Goal: Connect with others: Connect with other users

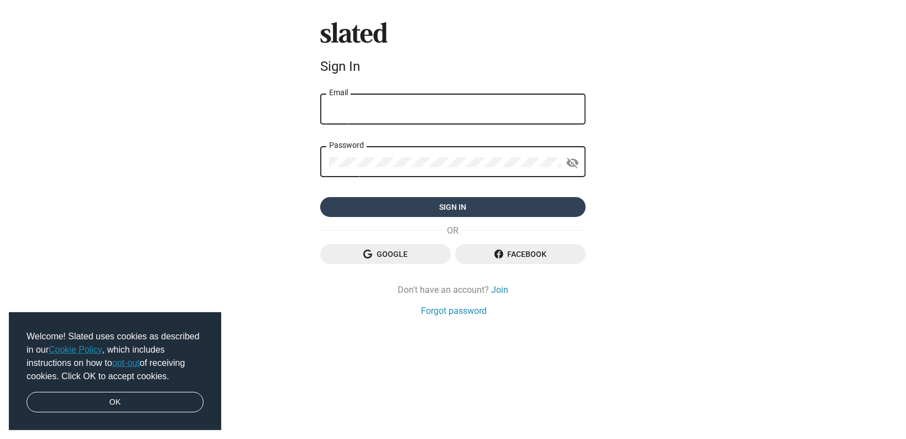
type input "[PERSON_NAME][EMAIL_ADDRESS][DOMAIN_NAME]"
click at [481, 215] on span "Sign in" at bounding box center [453, 207] width 248 height 20
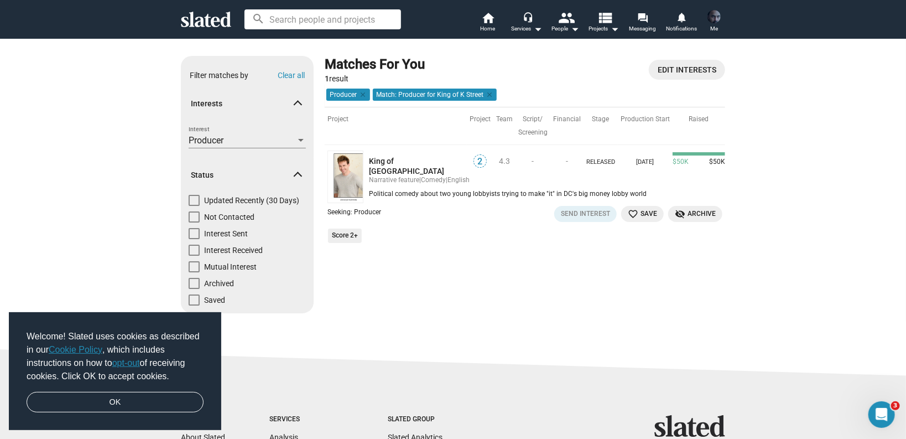
click at [339, 171] on img at bounding box center [346, 177] width 36 height 53
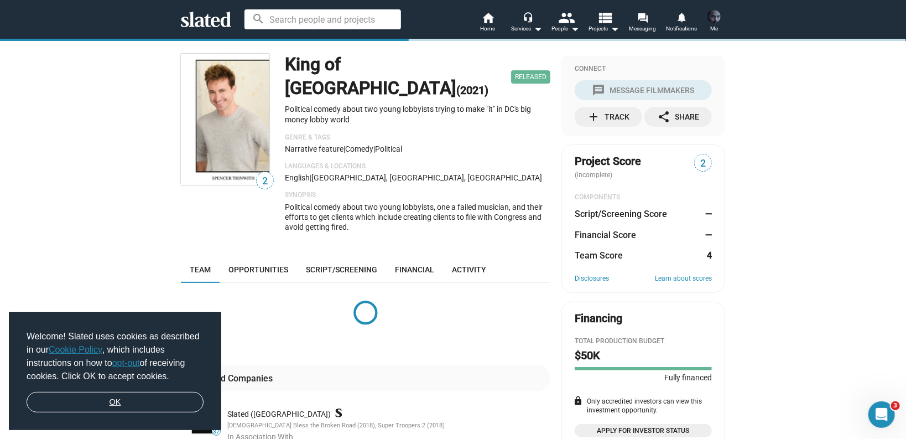
click at [115, 403] on link "OK" at bounding box center [115, 402] width 177 height 21
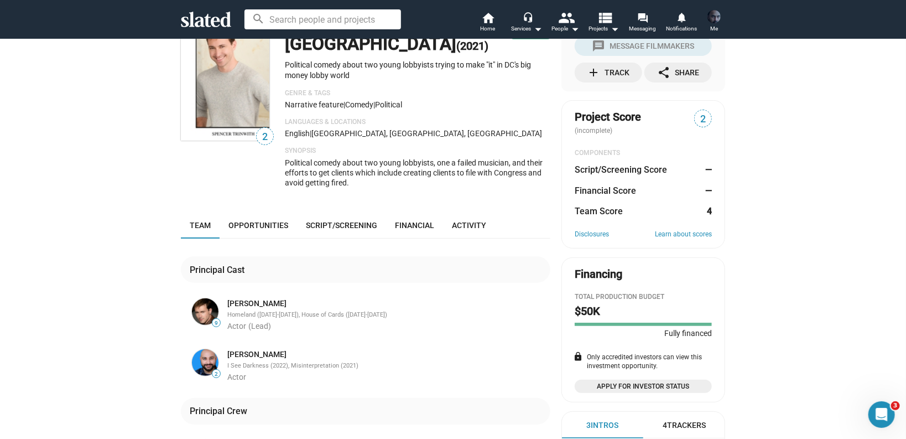
scroll to position [133, 0]
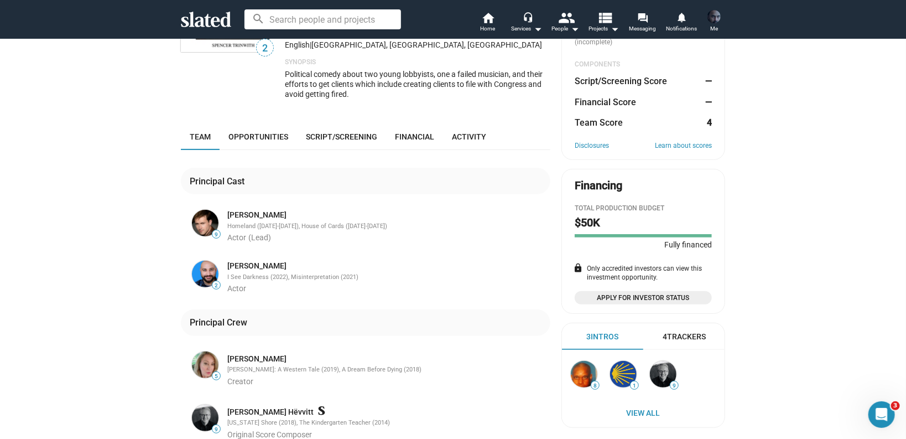
click at [799, 227] on div "2 King of K Street (2021) Released Political comedy about two young lobbyists t…" at bounding box center [453, 321] width 906 height 832
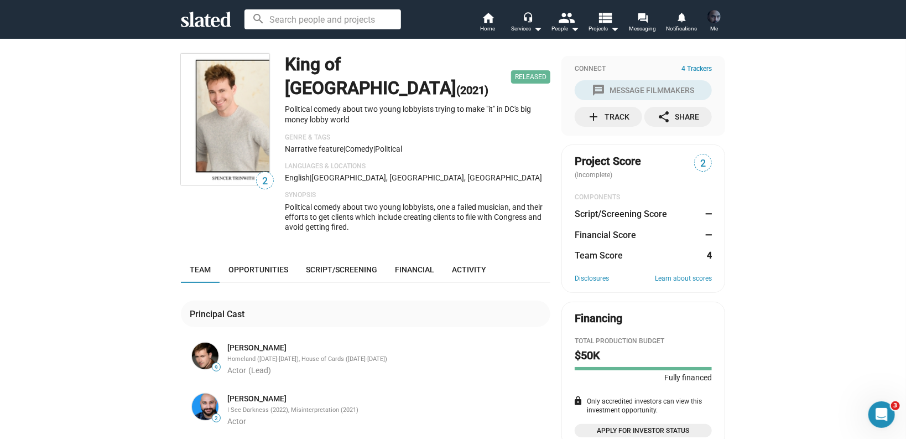
click at [203, 115] on img at bounding box center [225, 119] width 89 height 131
click at [267, 265] on span "Opportunities" at bounding box center [259, 269] width 60 height 9
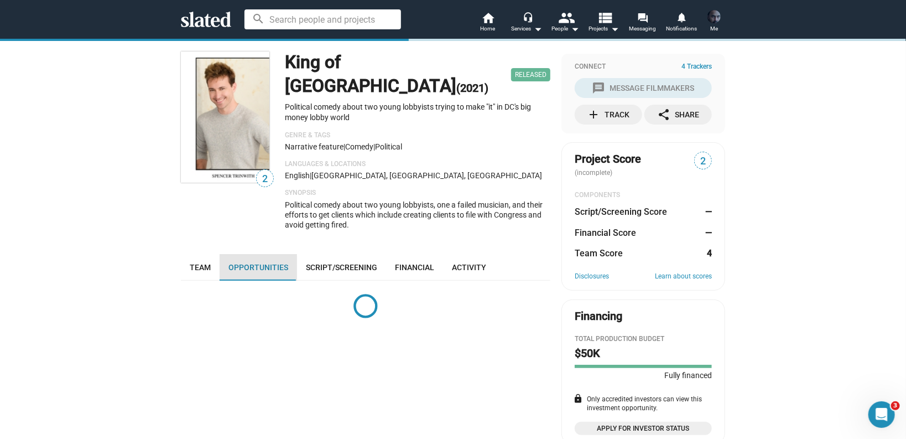
scroll to position [195, 0]
